Goal: Information Seeking & Learning: Learn about a topic

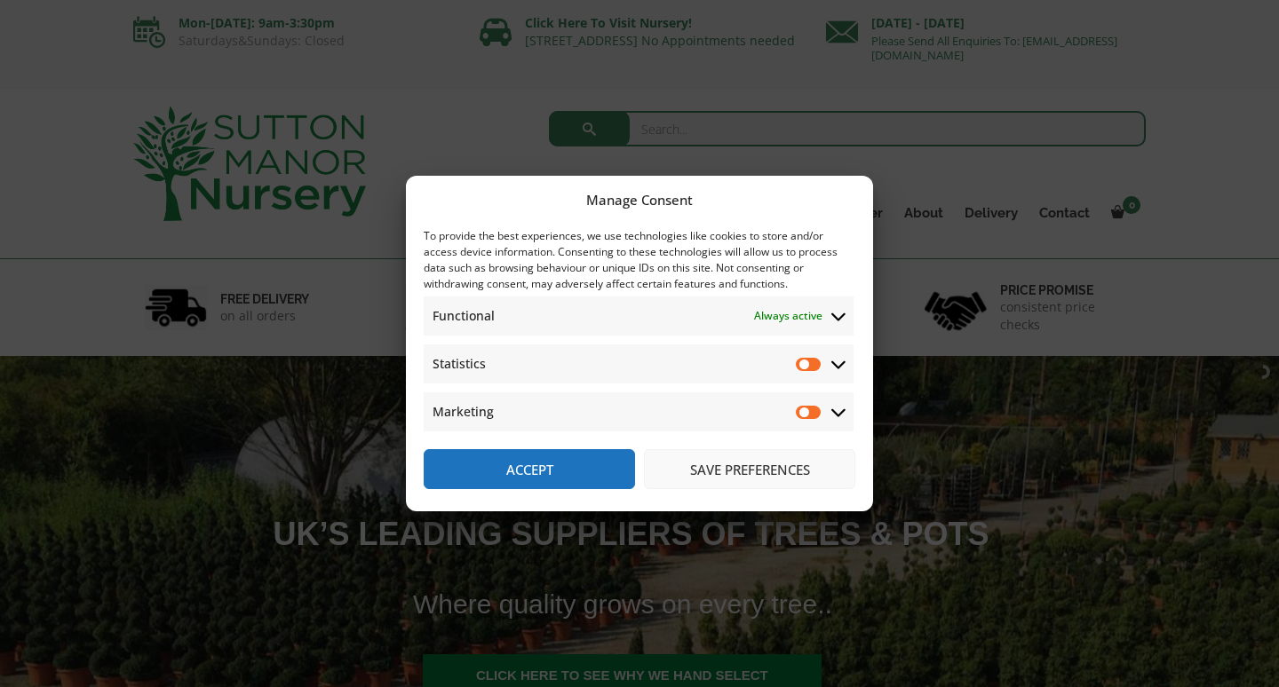
click at [807, 365] on input "Statistics" at bounding box center [809, 364] width 27 height 18
click at [803, 362] on input "Statistics" at bounding box center [809, 364] width 27 height 18
checkbox input "false"
click at [749, 468] on button "Save preferences" at bounding box center [749, 469] width 211 height 40
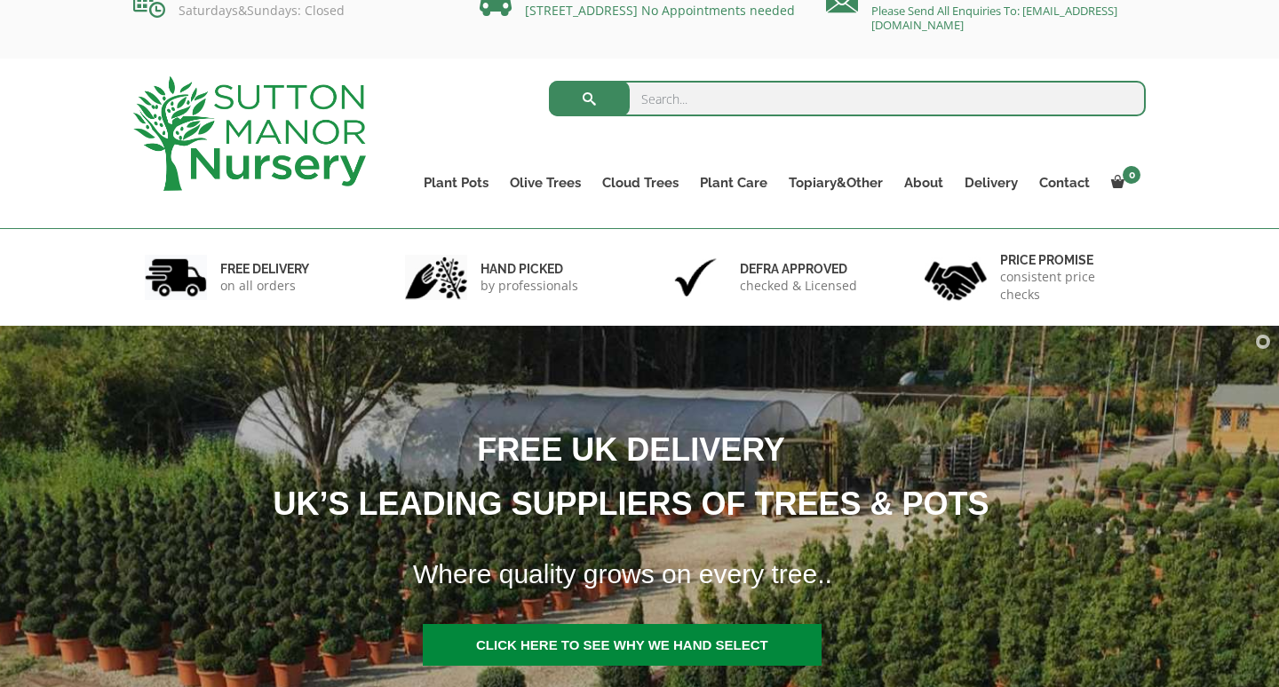
scroll to position [33, 0]
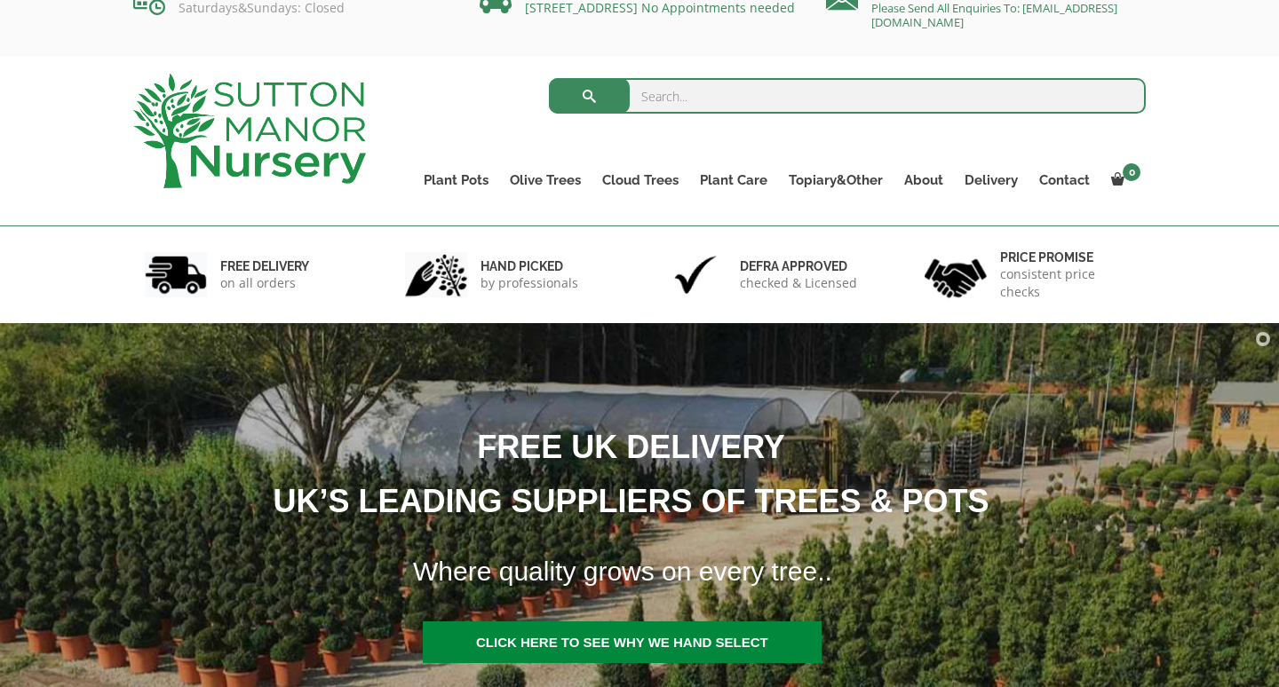
click at [677, 91] on input "search" at bounding box center [848, 96] width 598 height 36
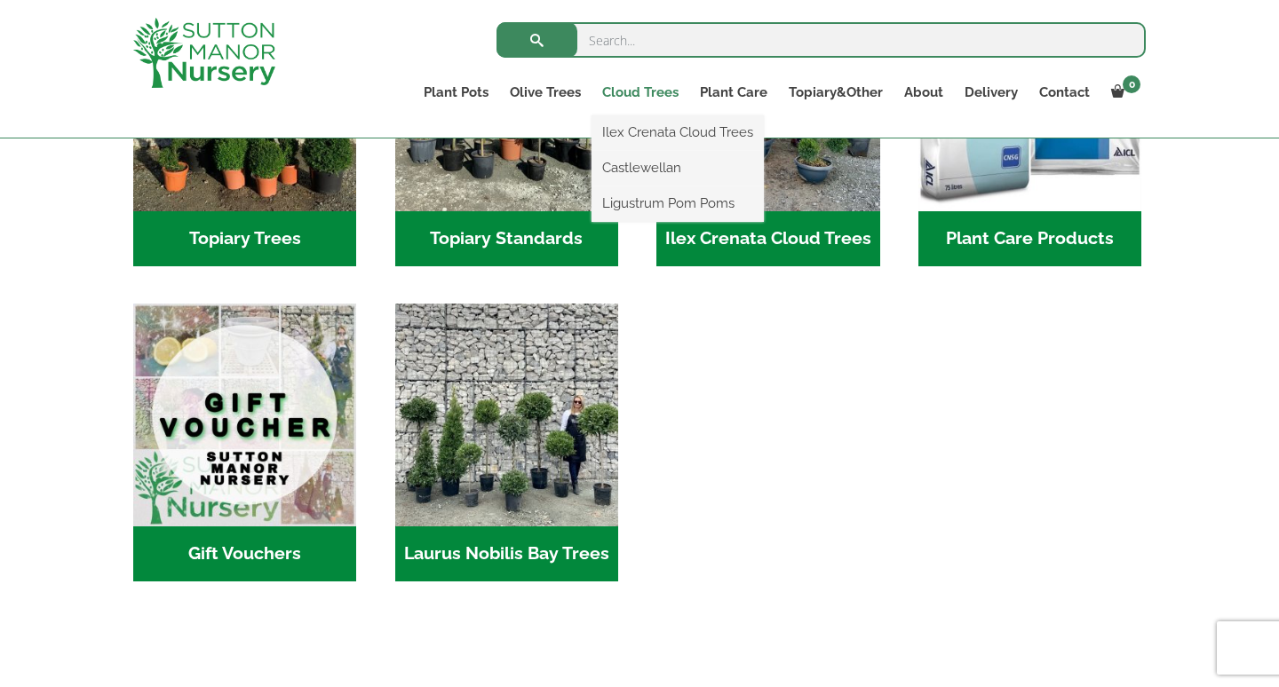
scroll to position [1415, 0]
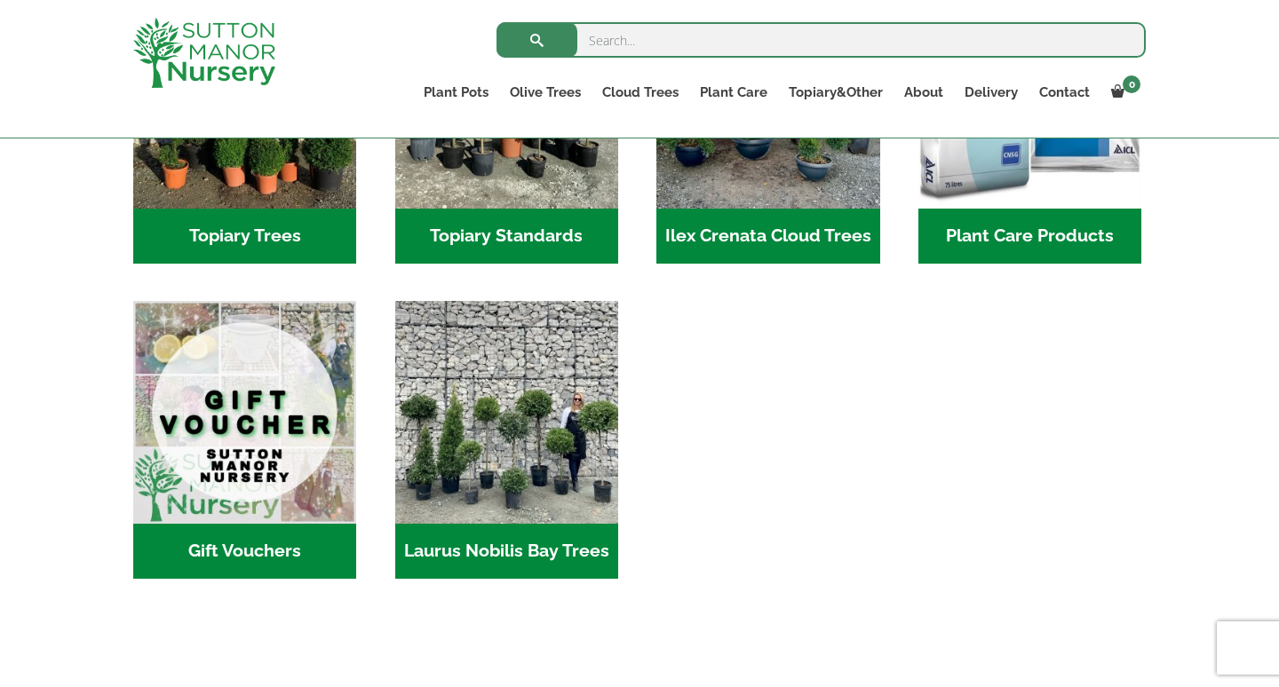
click at [514, 524] on h2 "Laurus Nobilis Bay Trees (2)" at bounding box center [506, 551] width 223 height 55
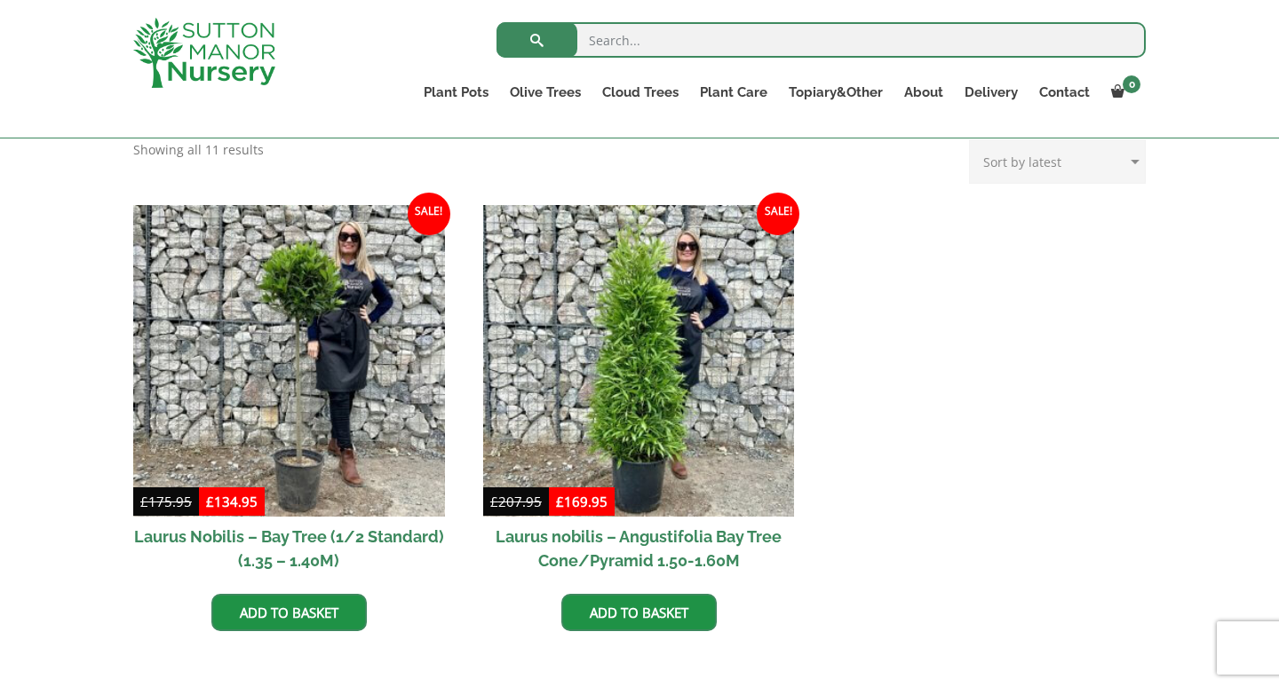
scroll to position [709, 0]
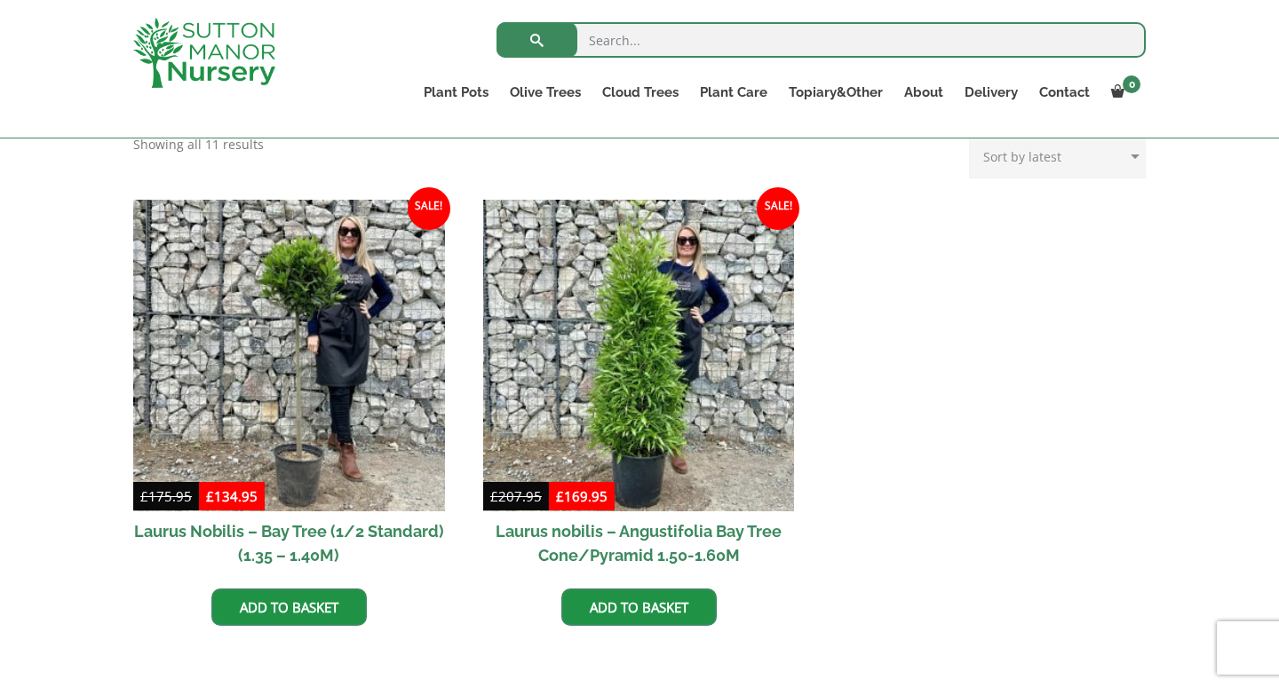
click at [603, 530] on h2 "Laurus nobilis – Angustifolia Bay Tree Cone/Pyramid 1.50-1.60M" at bounding box center [639, 543] width 312 height 64
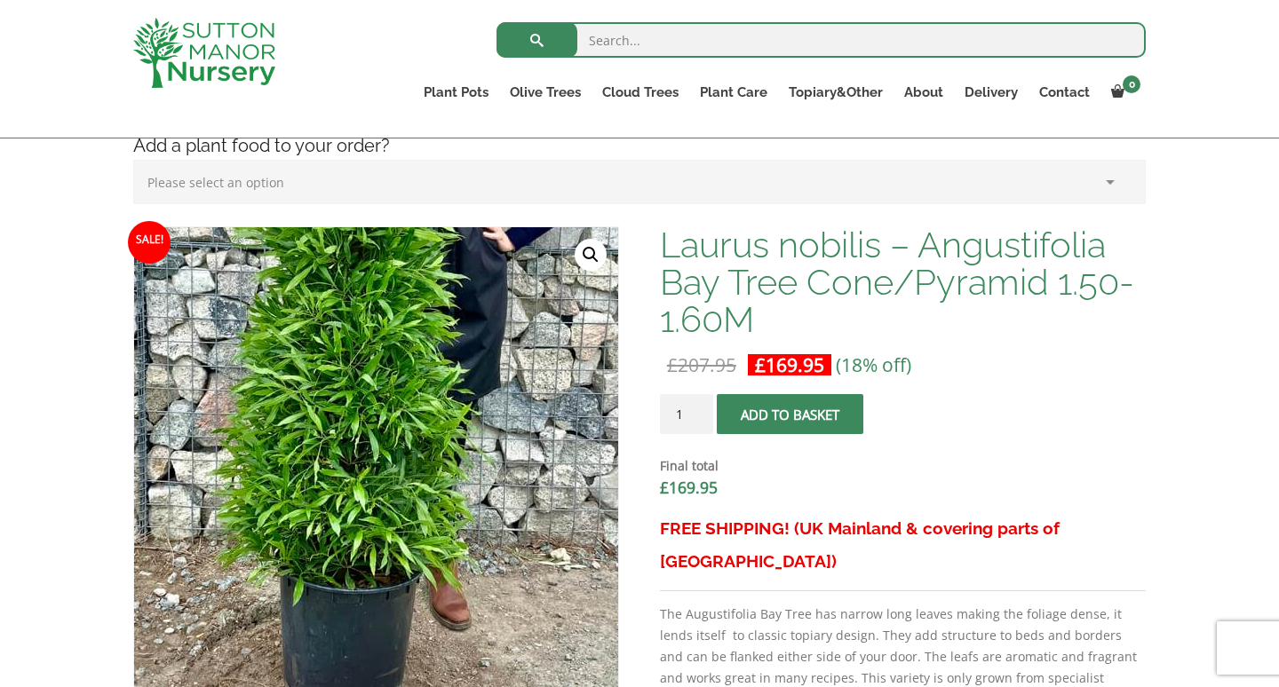
scroll to position [465, 0]
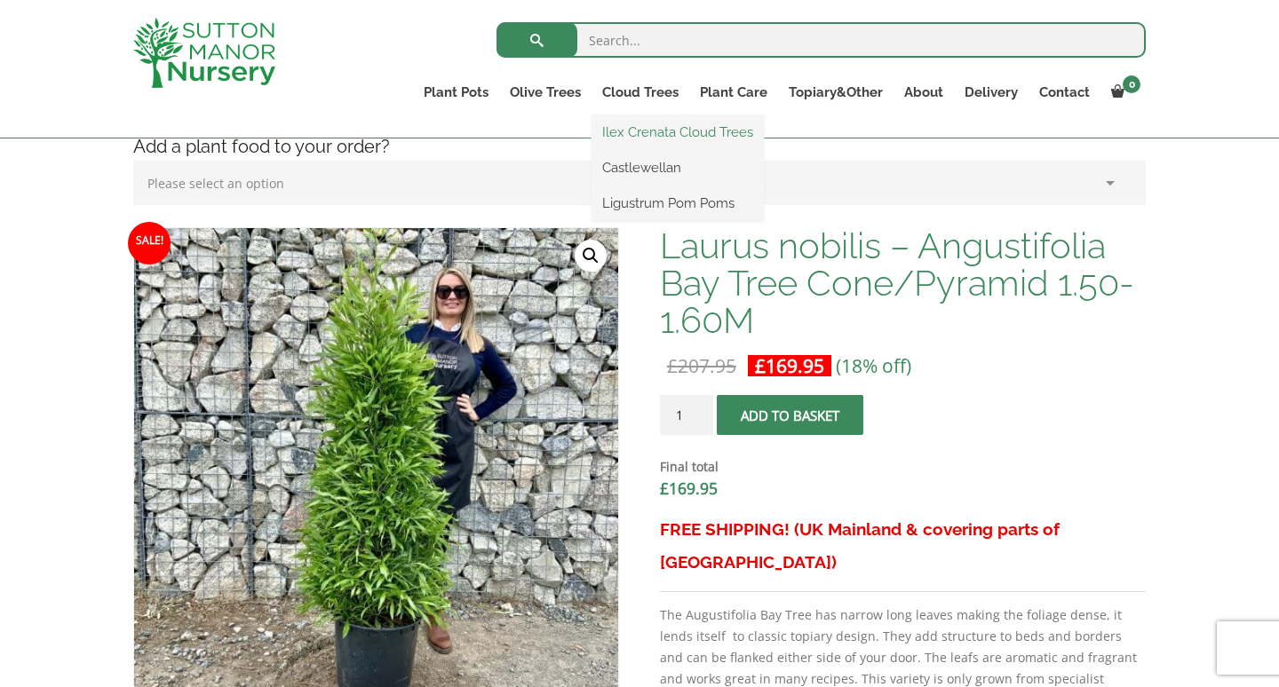
click at [633, 132] on link "Ilex Crenata Cloud Trees" at bounding box center [677, 132] width 172 height 27
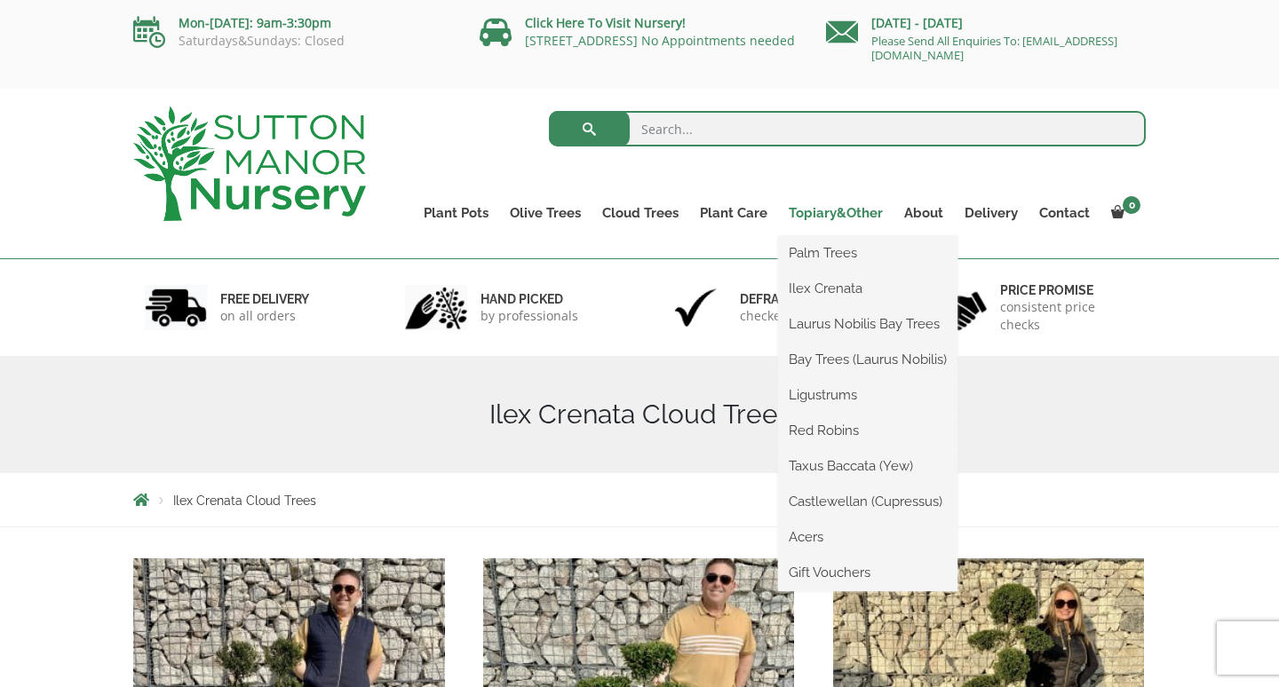
click at [823, 206] on link "Topiary&Other" at bounding box center [835, 213] width 115 height 25
click at [840, 214] on link "Topiary&Other" at bounding box center [835, 213] width 115 height 25
